Goal: Transaction & Acquisition: Download file/media

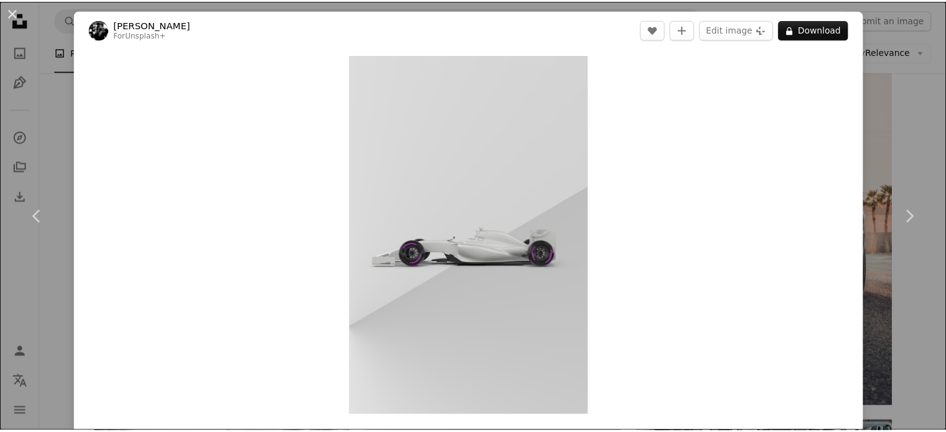
scroll to position [1866, 0]
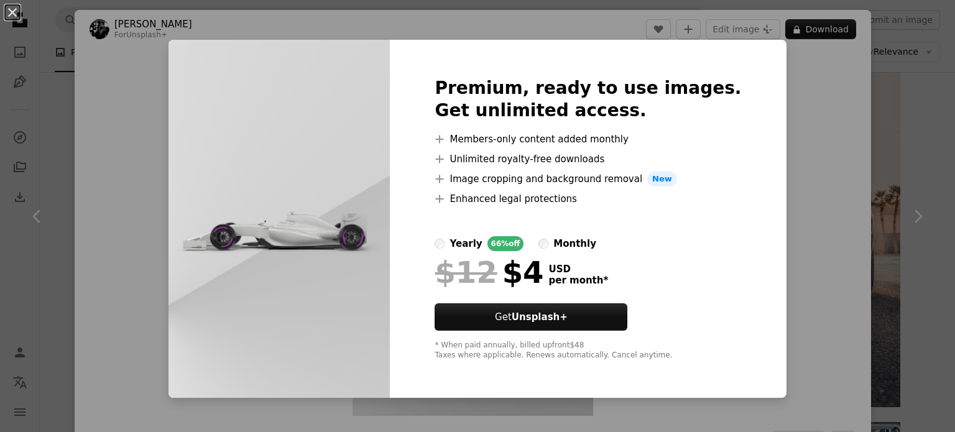
click at [847, 114] on div "An X shape Premium, ready to use images. Get unlimited access. A plus sign Memb…" at bounding box center [477, 216] width 955 height 432
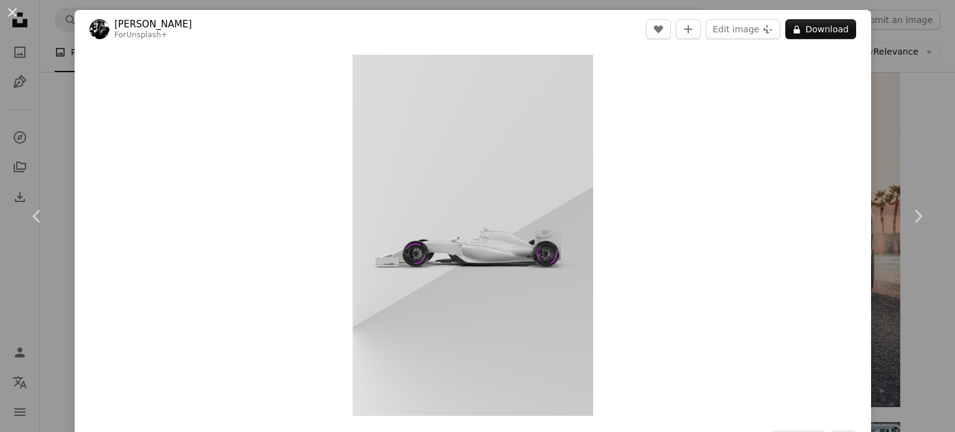
click at [897, 85] on div "An X shape Chevron left Chevron right [PERSON_NAME] For Unsplash+ A heart A plu…" at bounding box center [477, 216] width 955 height 432
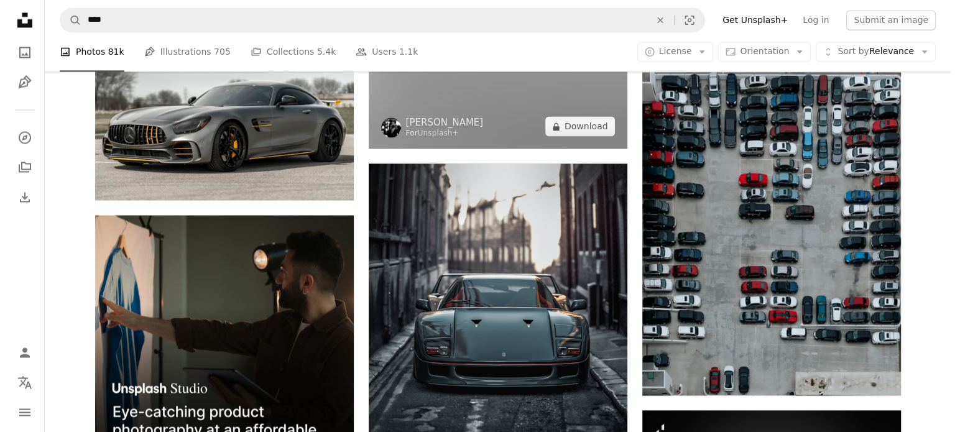
scroll to position [2239, 0]
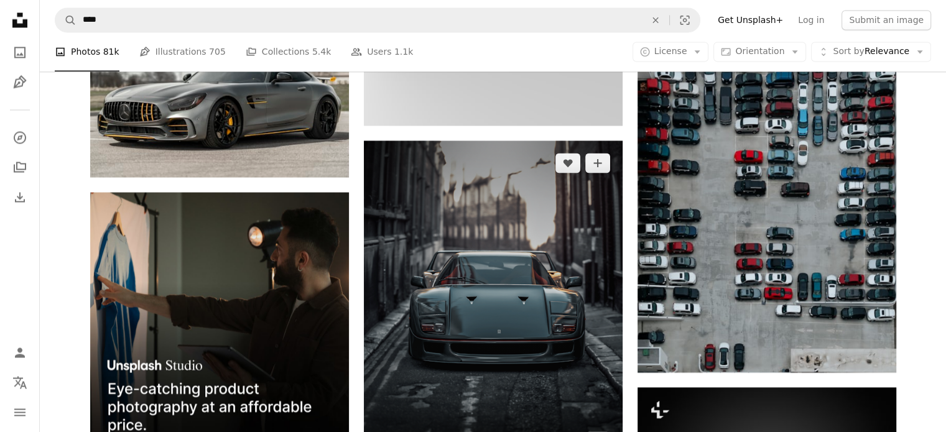
click at [480, 191] on img at bounding box center [493, 302] width 259 height 323
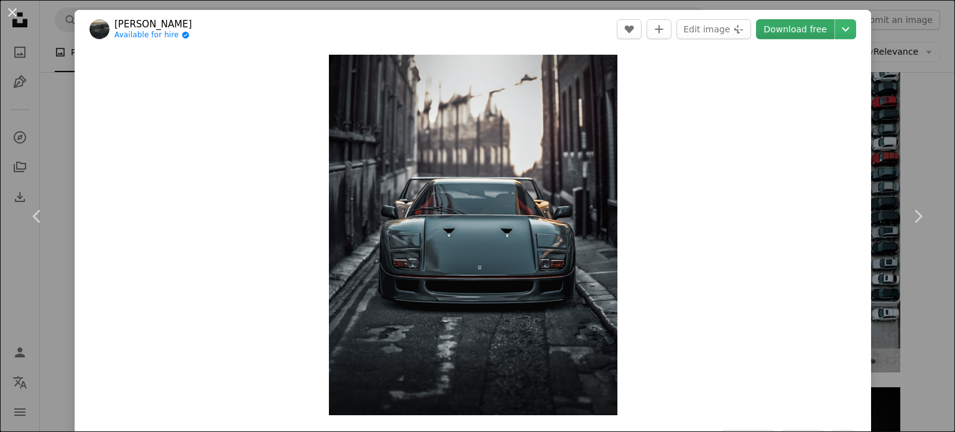
click at [790, 33] on link "Download free" at bounding box center [795, 29] width 78 height 20
